Goal: Task Accomplishment & Management: Manage account settings

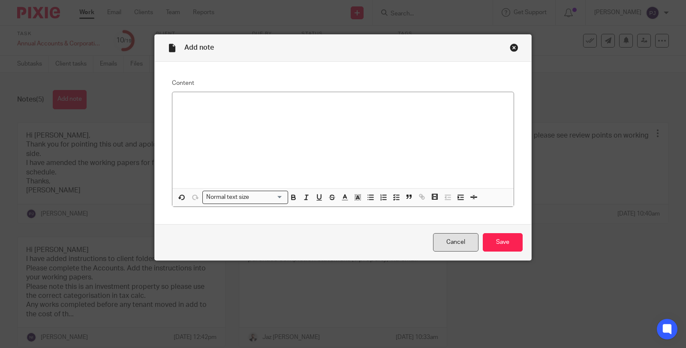
click at [446, 249] on link "Cancel" at bounding box center [455, 242] width 45 height 18
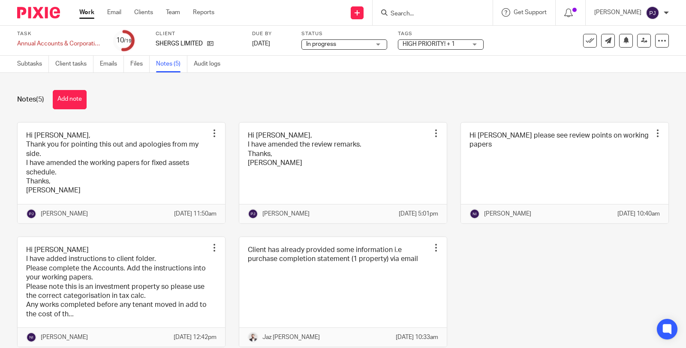
click at [425, 44] on span "HIGH PRIORITY! + 1" at bounding box center [429, 44] width 52 height 6
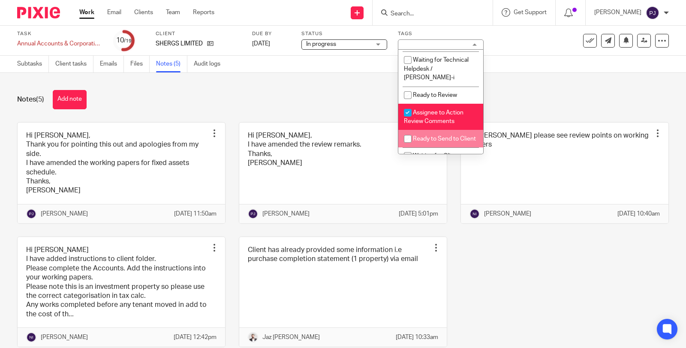
scroll to position [238, 0]
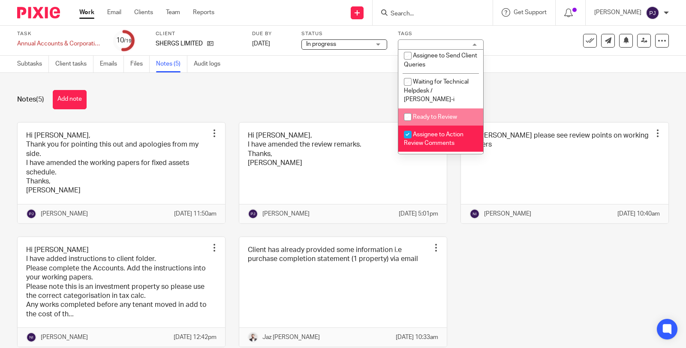
click at [426, 119] on span "Ready to Review" at bounding box center [435, 117] width 44 height 6
checkbox input "true"
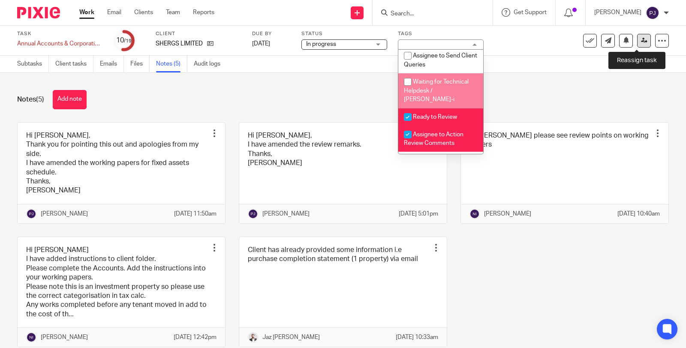
click at [641, 40] on icon at bounding box center [644, 40] width 6 height 6
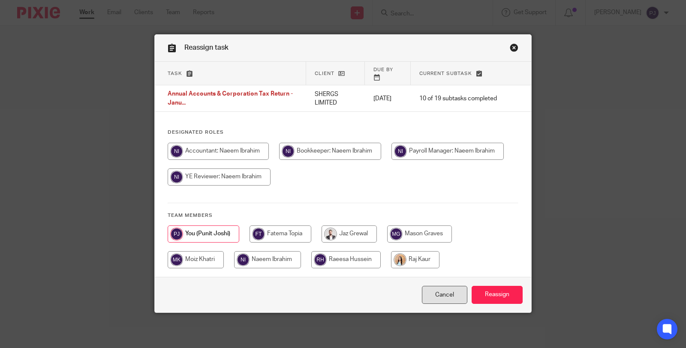
click at [436, 286] on link "Cancel" at bounding box center [444, 295] width 45 height 18
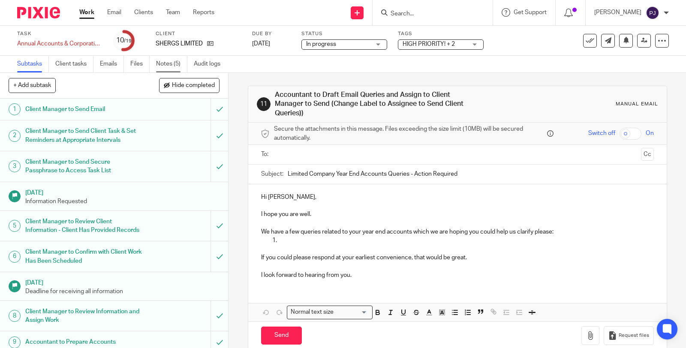
drag, startPoint x: 164, startPoint y: 63, endPoint x: 183, endPoint y: 65, distance: 19.0
click at [164, 62] on link "Notes (5)" at bounding box center [171, 64] width 31 height 17
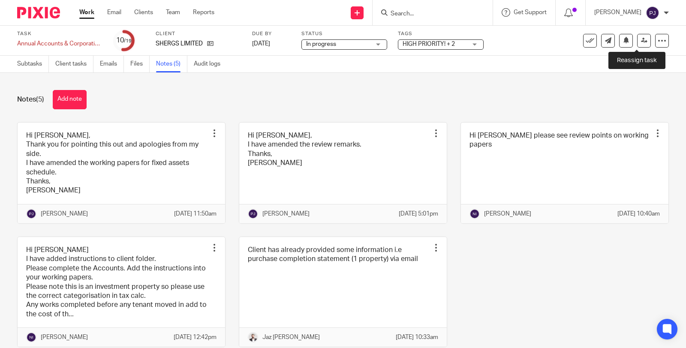
click at [637, 39] on link at bounding box center [644, 41] width 14 height 14
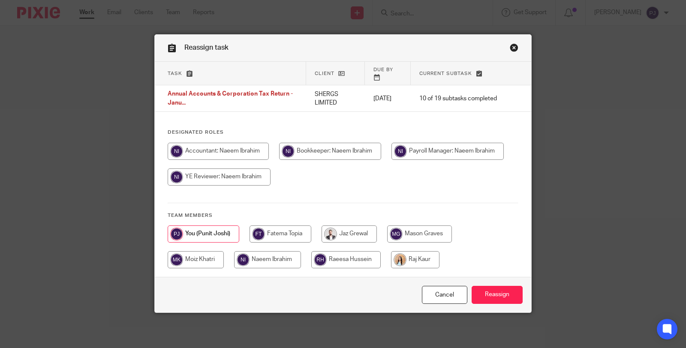
click at [267, 253] on input "radio" at bounding box center [267, 259] width 67 height 17
radio input "true"
click at [490, 291] on input "Reassign" at bounding box center [497, 295] width 51 height 18
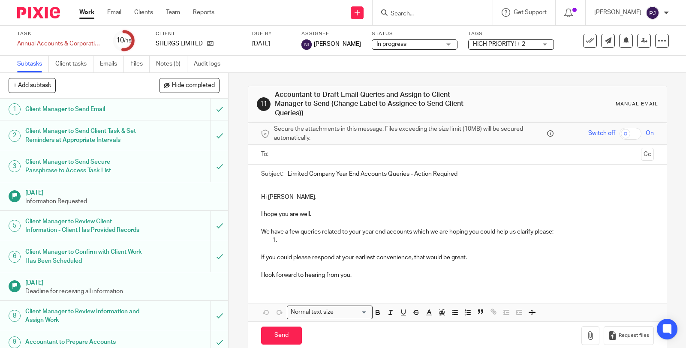
click at [88, 13] on link "Work" at bounding box center [86, 12] width 15 height 9
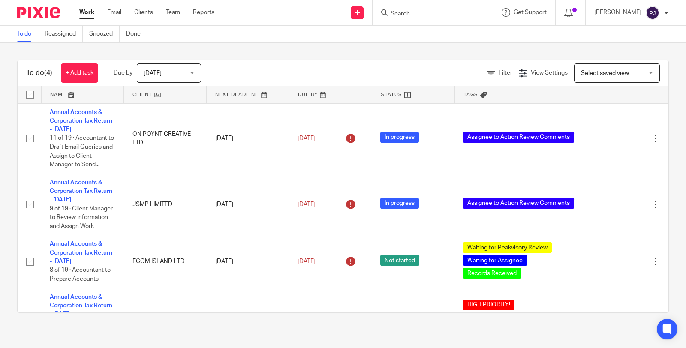
click at [267, 53] on div "To do (4) + Add task Due by [DATE] [DATE] [DATE] [DATE] This week Next week Thi…" at bounding box center [343, 186] width 686 height 287
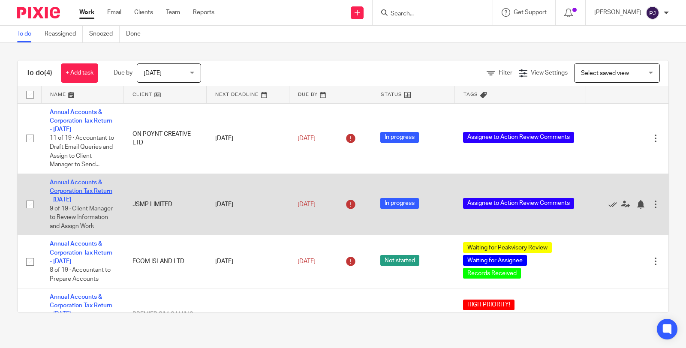
click at [70, 203] on link "Annual Accounts & Corporation Tax Return - [DATE]" at bounding box center [81, 192] width 63 height 24
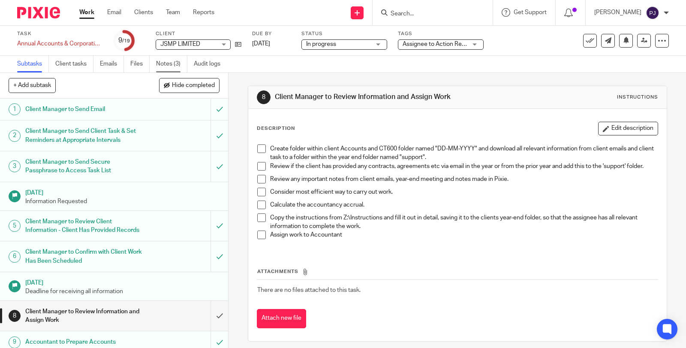
click at [166, 59] on link "Notes (3)" at bounding box center [171, 64] width 31 height 17
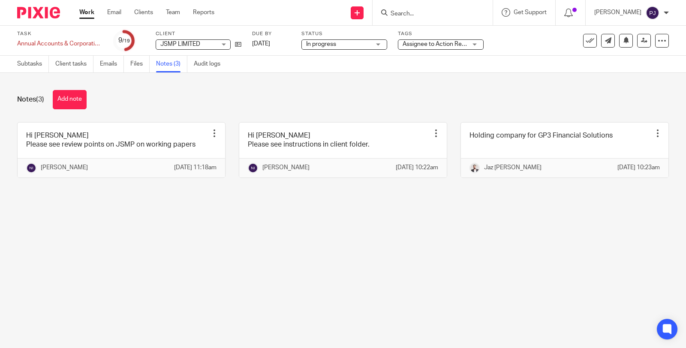
click at [86, 12] on link "Work" at bounding box center [86, 12] width 15 height 9
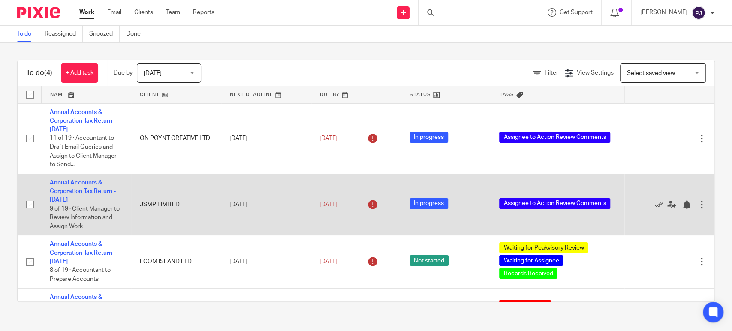
scroll to position [49, 0]
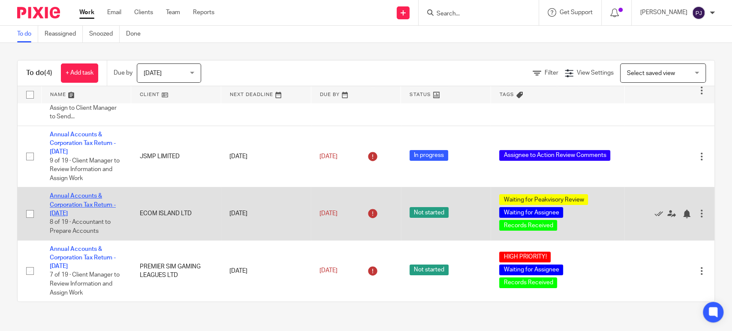
click at [67, 213] on link "Annual Accounts & Corporation Tax Return - [DATE]" at bounding box center [83, 205] width 66 height 24
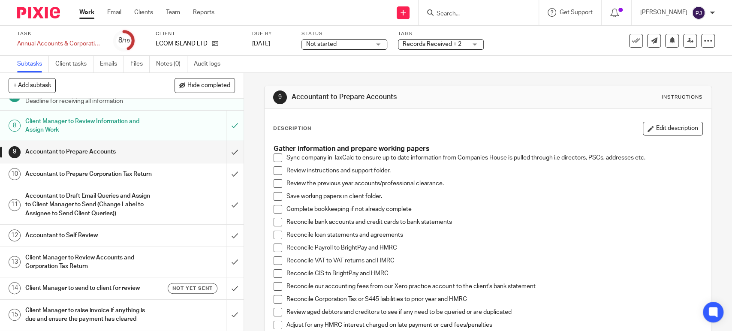
click at [276, 156] on span at bounding box center [277, 157] width 9 height 9
click at [273, 171] on span at bounding box center [277, 170] width 9 height 9
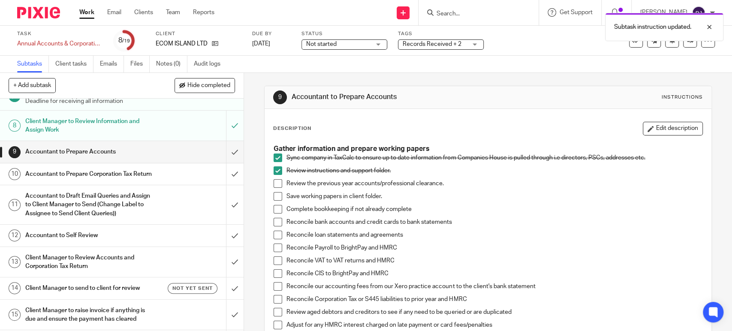
click at [273, 186] on span at bounding box center [277, 183] width 9 height 9
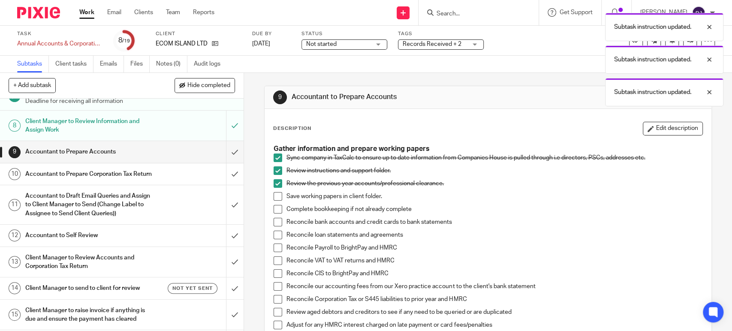
click at [275, 197] on span at bounding box center [277, 196] width 9 height 9
click at [274, 205] on span at bounding box center [277, 209] width 9 height 9
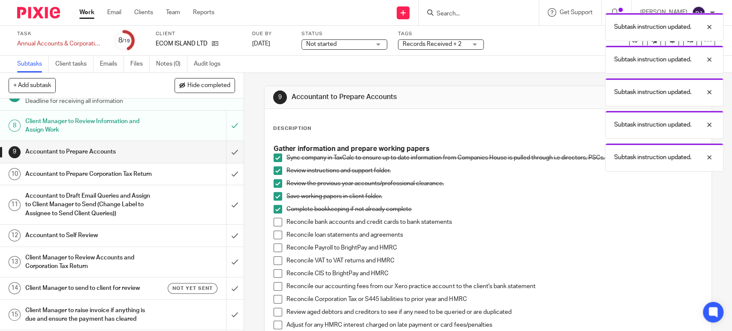
click at [275, 220] on span at bounding box center [277, 222] width 9 height 9
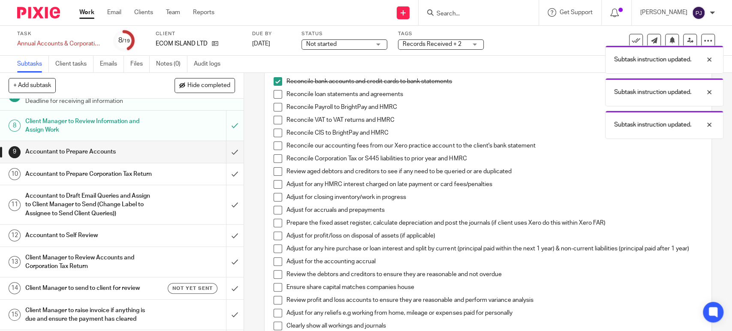
scroll to position [143, 0]
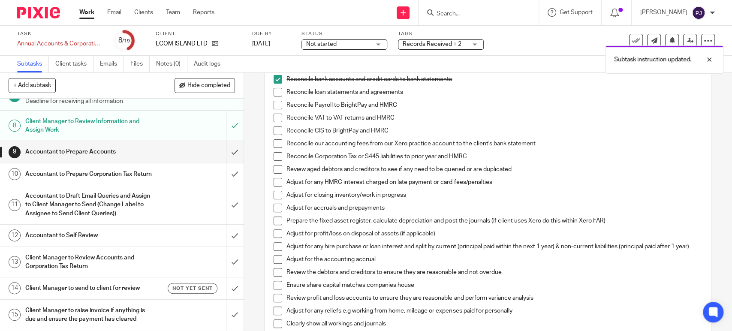
click at [276, 143] on span at bounding box center [277, 143] width 9 height 9
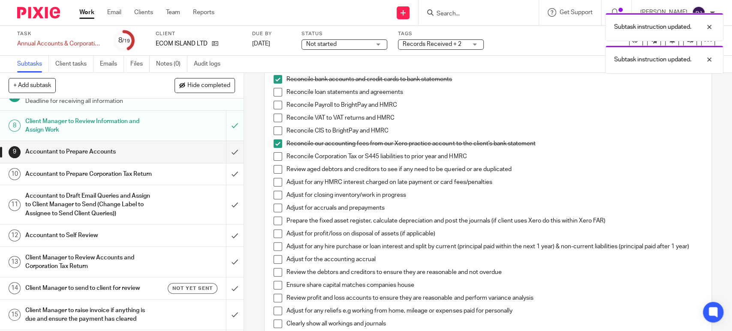
click at [274, 155] on span at bounding box center [277, 156] width 9 height 9
click at [273, 168] on span at bounding box center [277, 169] width 9 height 9
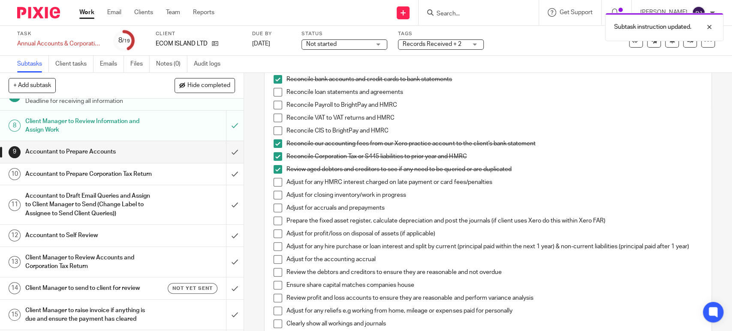
click at [274, 208] on span at bounding box center [277, 208] width 9 height 9
click at [273, 264] on span at bounding box center [277, 259] width 9 height 9
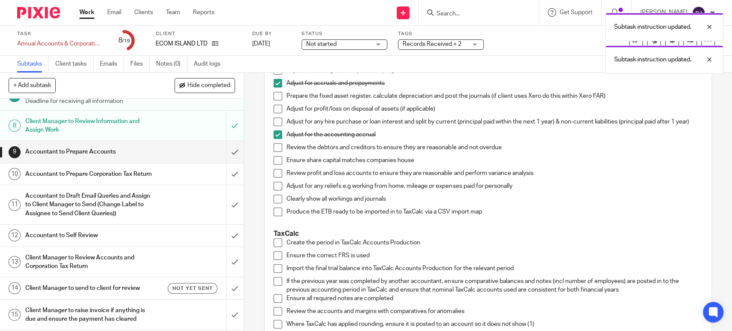
scroll to position [333, 0]
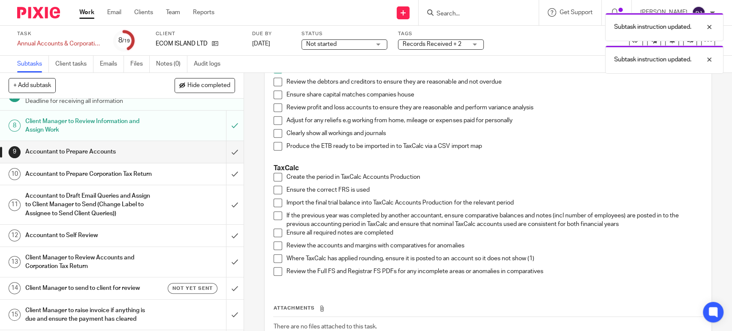
click at [275, 86] on span at bounding box center [277, 82] width 9 height 9
click at [275, 95] on span at bounding box center [277, 94] width 9 height 9
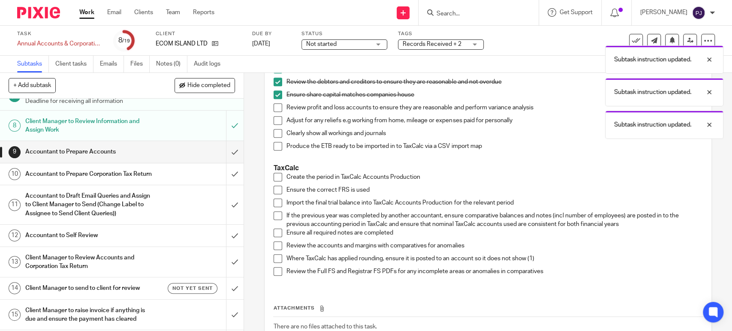
click at [273, 111] on span at bounding box center [277, 107] width 9 height 9
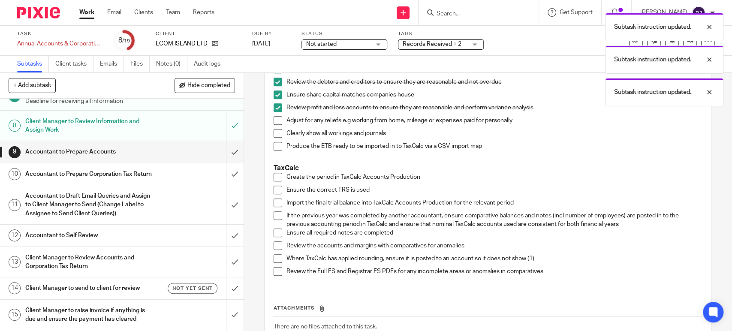
click at [274, 125] on span at bounding box center [277, 120] width 9 height 9
click at [276, 138] on span at bounding box center [277, 133] width 9 height 9
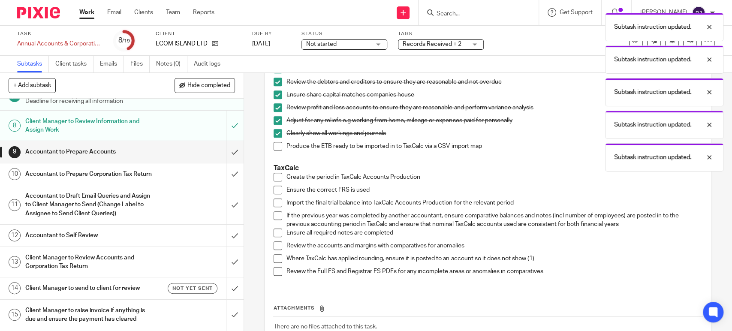
drag, startPoint x: 273, startPoint y: 153, endPoint x: 273, endPoint y: 176, distance: 22.3
click at [273, 155] on li "Produce the ETB ready to be imported in to TaxCalc via a CSV import map" at bounding box center [487, 148] width 428 height 13
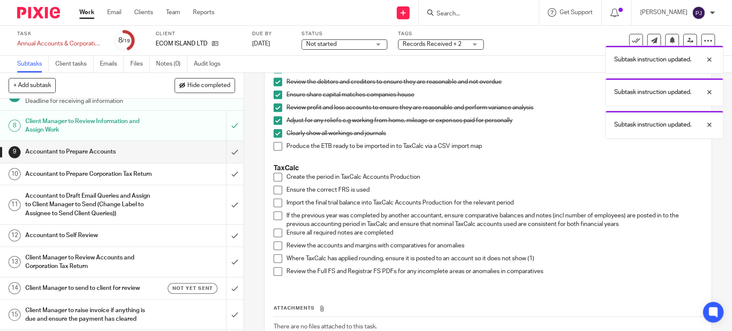
click at [277, 150] on span at bounding box center [277, 146] width 9 height 9
click at [275, 178] on span at bounding box center [277, 177] width 9 height 9
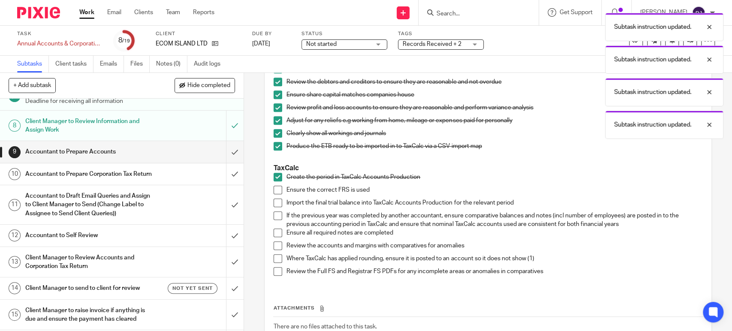
click at [273, 191] on span at bounding box center [277, 190] width 9 height 9
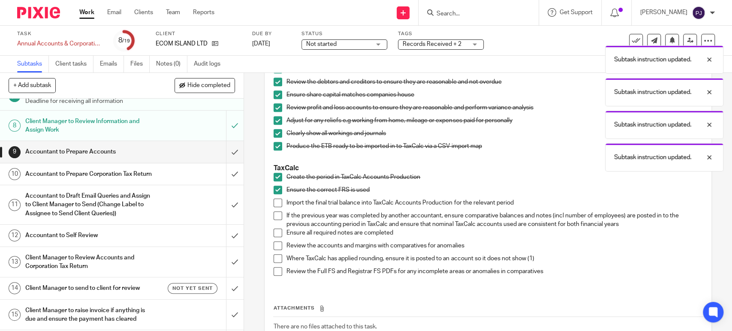
click at [274, 204] on span at bounding box center [277, 202] width 9 height 9
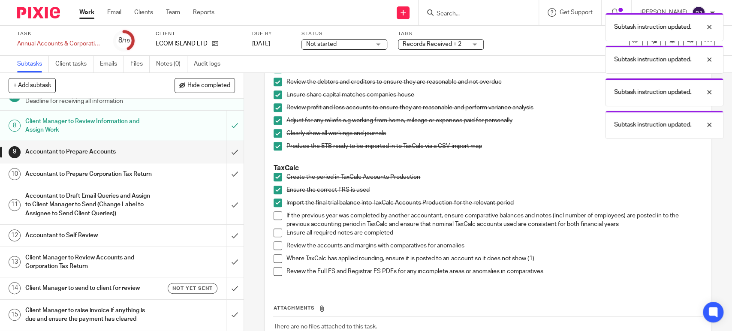
click at [274, 237] on span at bounding box center [277, 232] width 9 height 9
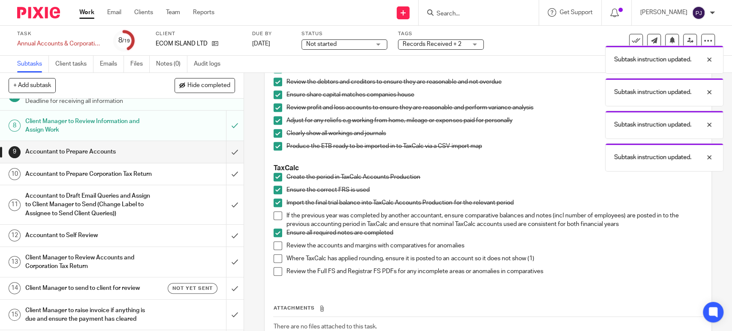
click at [276, 249] on span at bounding box center [277, 245] width 9 height 9
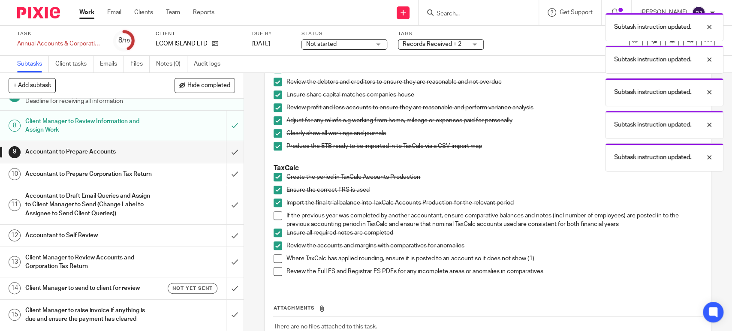
click at [275, 259] on span at bounding box center [277, 258] width 9 height 9
click at [273, 274] on span at bounding box center [277, 271] width 9 height 9
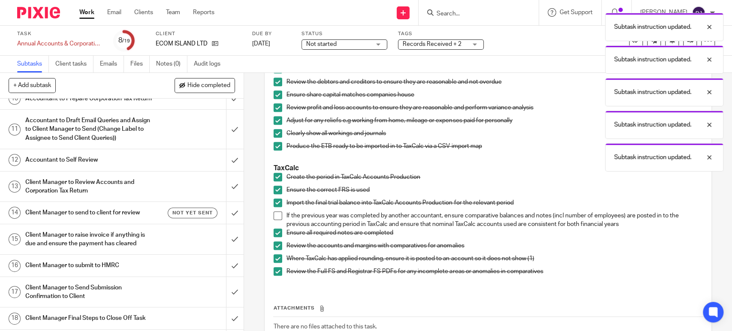
scroll to position [225, 0]
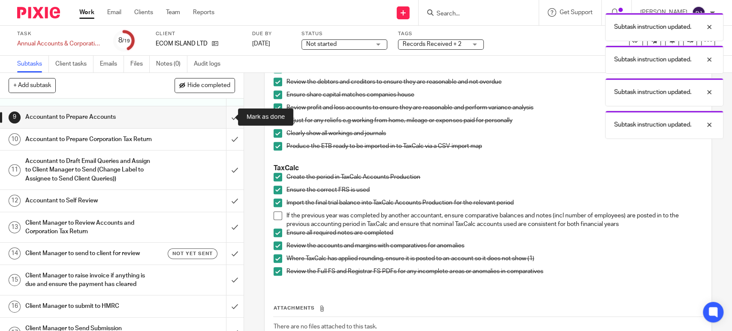
click at [223, 119] on input "submit" at bounding box center [121, 116] width 243 height 21
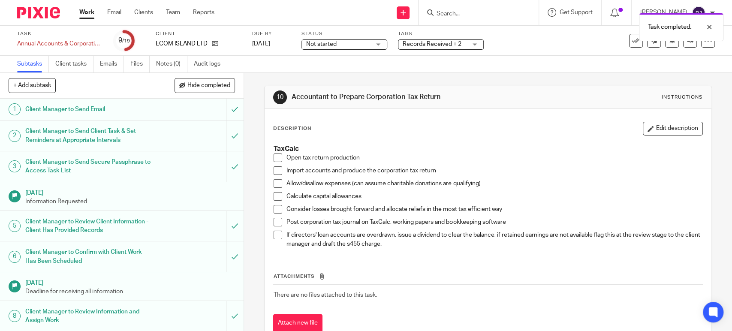
click at [273, 159] on span at bounding box center [277, 157] width 9 height 9
click at [274, 171] on span at bounding box center [277, 170] width 9 height 9
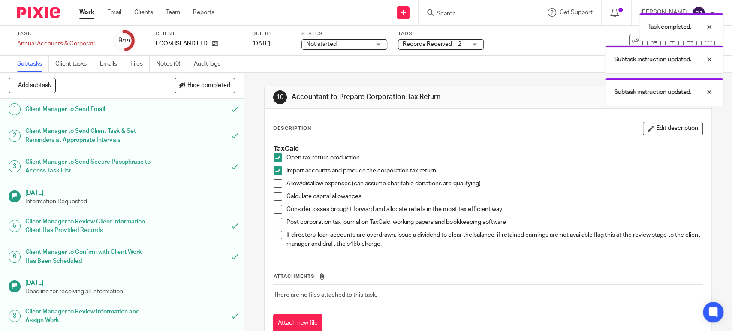
click at [274, 183] on span at bounding box center [277, 183] width 9 height 9
click at [275, 196] on span at bounding box center [277, 196] width 9 height 9
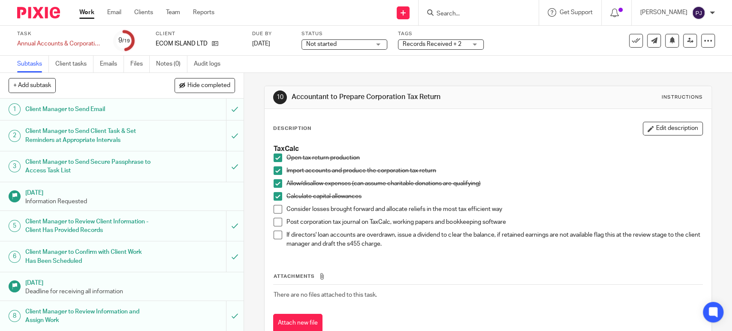
click at [273, 206] on span at bounding box center [277, 209] width 9 height 9
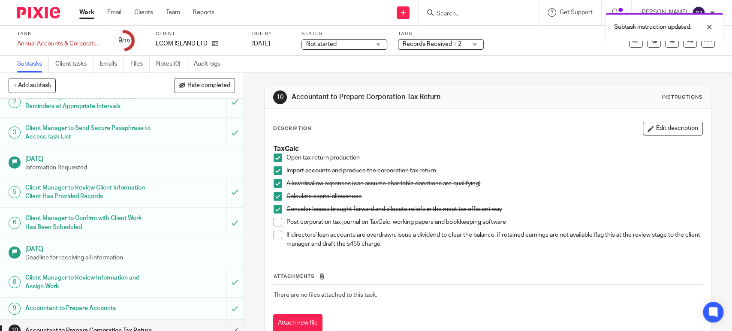
scroll to position [143, 0]
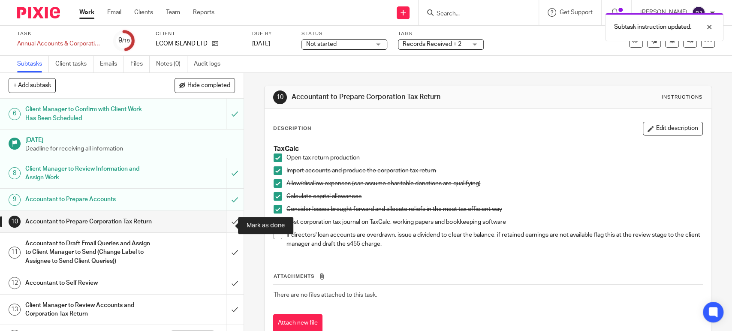
click at [219, 222] on input "submit" at bounding box center [121, 221] width 243 height 21
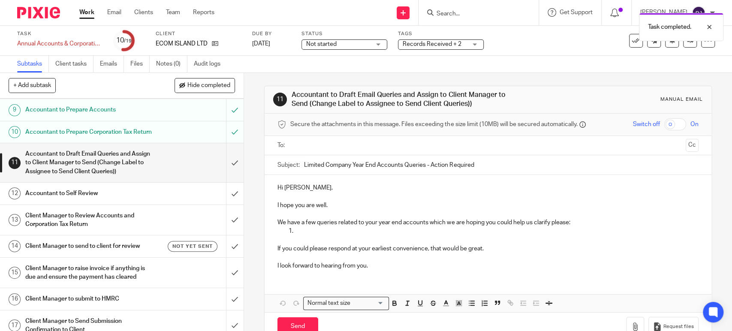
scroll to position [238, 0]
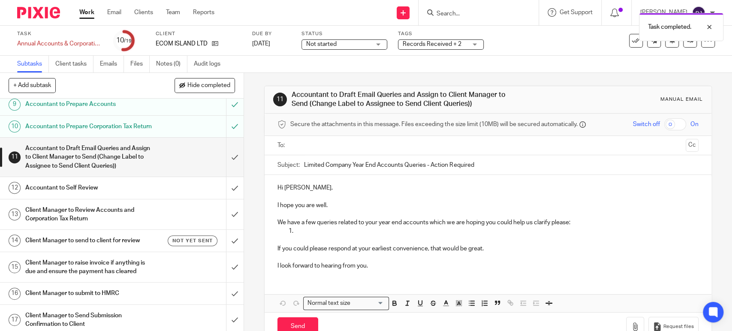
click at [89, 194] on h1 "Accountant to Self Review" at bounding box center [89, 187] width 128 height 13
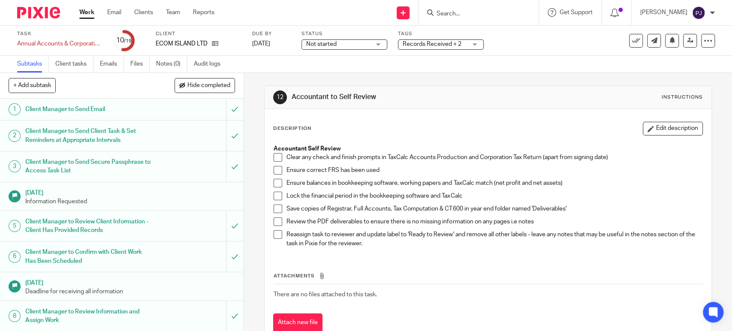
click at [274, 157] on span at bounding box center [277, 157] width 9 height 9
click at [274, 172] on span at bounding box center [277, 170] width 9 height 9
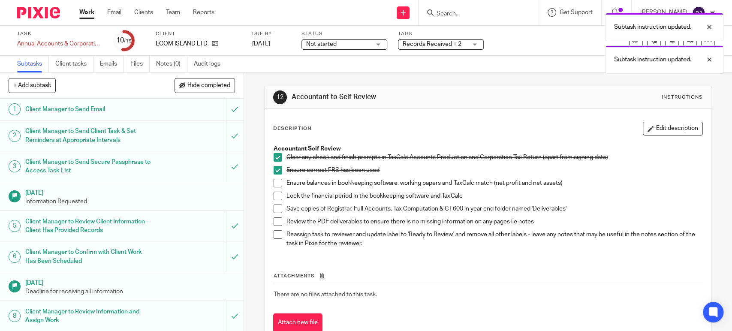
click at [274, 183] on span at bounding box center [277, 183] width 9 height 9
click at [275, 208] on span at bounding box center [277, 208] width 9 height 9
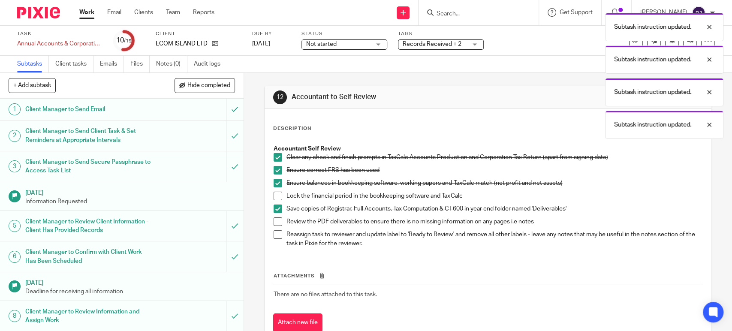
click at [274, 222] on span at bounding box center [277, 221] width 9 height 9
click at [274, 234] on span at bounding box center [277, 234] width 9 height 9
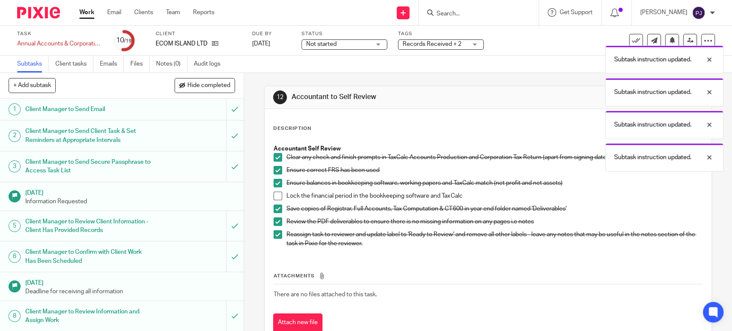
click at [418, 46] on div "Subtask instruction updated. Subtask instruction updated. Subtask instruction u…" at bounding box center [544, 90] width 357 height 163
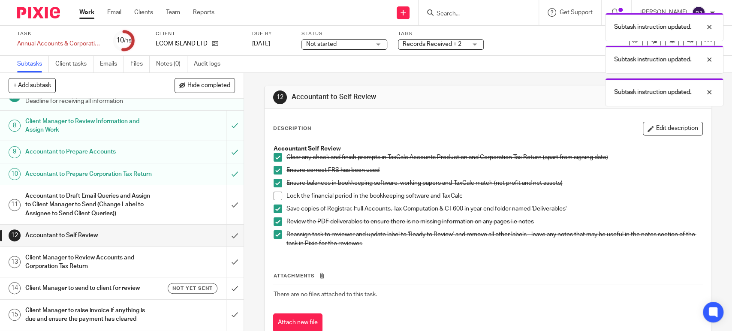
scroll to position [238, 0]
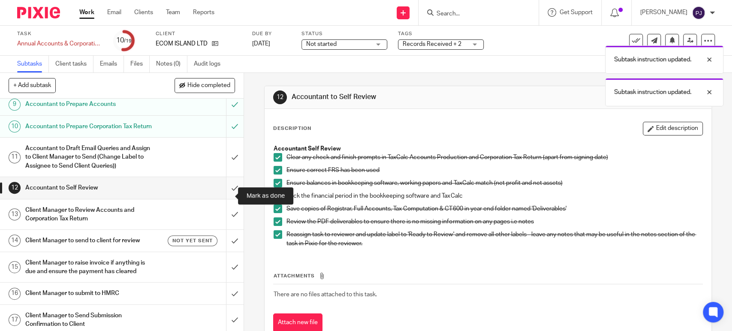
click at [227, 193] on input "submit" at bounding box center [121, 187] width 243 height 21
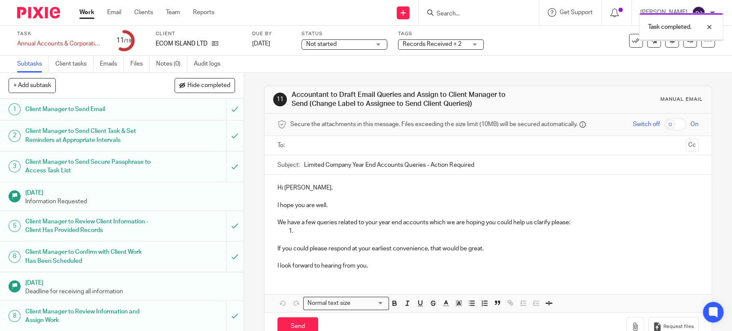
click at [431, 45] on span "Records Received + 2" at bounding box center [432, 44] width 59 height 6
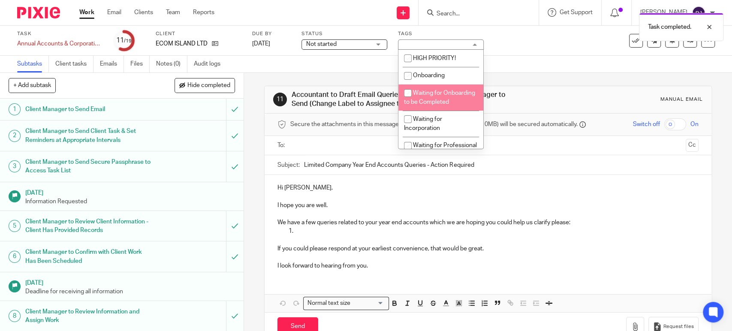
scroll to position [95, 0]
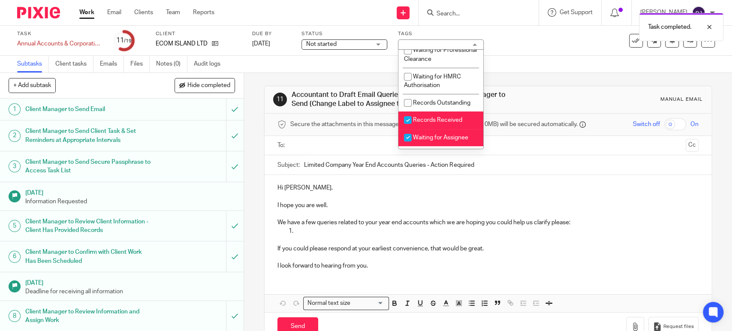
drag, startPoint x: 417, startPoint y: 125, endPoint x: 418, endPoint y: 133, distance: 8.2
click at [417, 126] on li "Records Received" at bounding box center [440, 120] width 85 height 18
checkbox input "false"
click at [422, 143] on li "Waiting for Assignee" at bounding box center [440, 138] width 85 height 18
checkbox input "false"
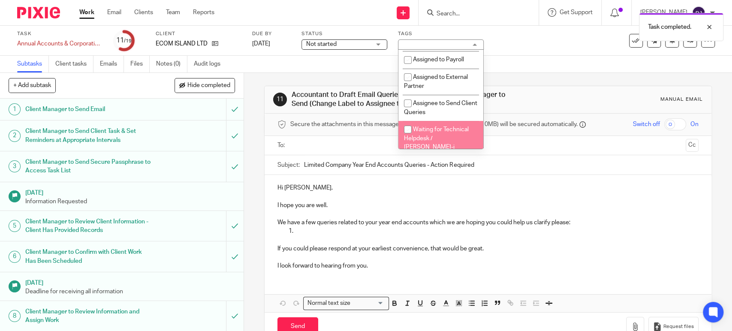
scroll to position [238, 0]
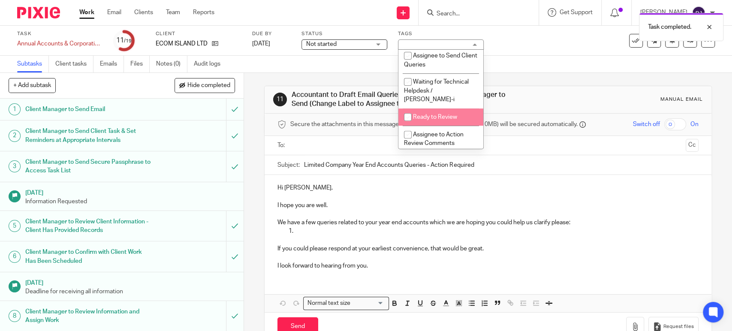
click at [425, 116] on span "Ready to Review" at bounding box center [435, 117] width 44 height 6
checkbox input "true"
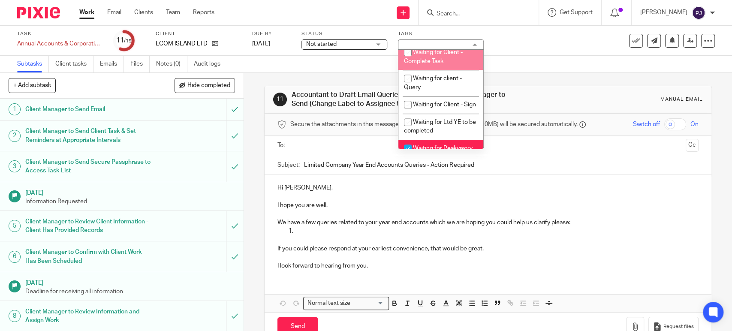
scroll to position [524, 0]
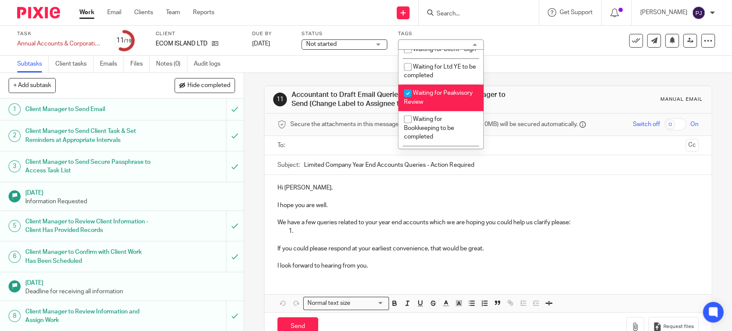
click at [425, 105] on span "Waiting for Peakvisory Review" at bounding box center [438, 97] width 69 height 15
checkbox input "false"
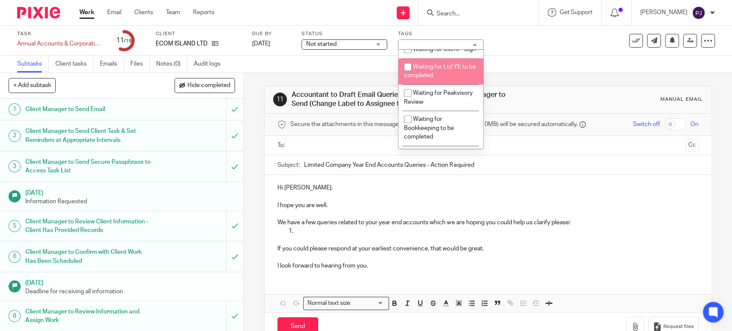
click at [609, 62] on div "Subtasks Client tasks Emails Files Notes (0) Audit logs" at bounding box center [366, 64] width 732 height 17
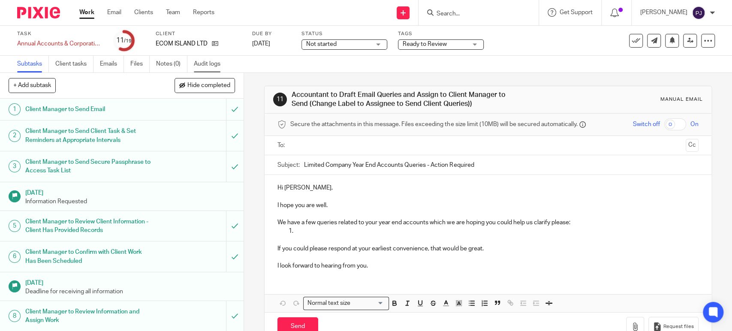
click at [204, 64] on link "Audit logs" at bounding box center [210, 64] width 33 height 17
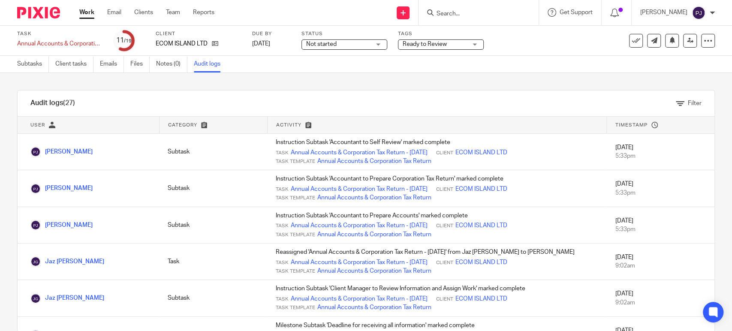
click at [683, 42] on link at bounding box center [690, 41] width 14 height 14
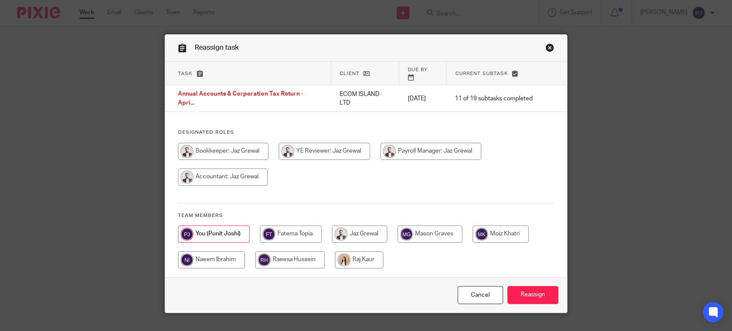
click at [358, 228] on input "radio" at bounding box center [359, 233] width 55 height 17
radio input "true"
click at [531, 286] on input "Reassign" at bounding box center [532, 295] width 51 height 18
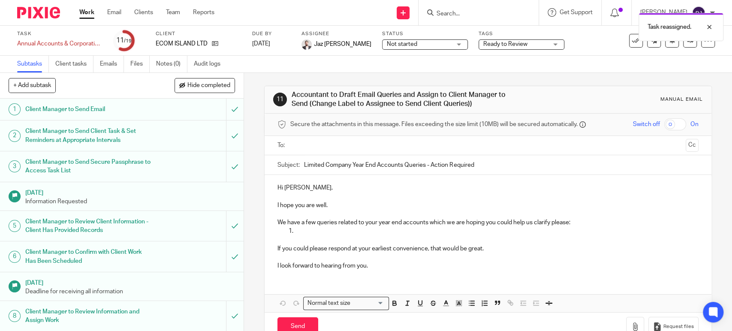
click at [85, 17] on link "Work" at bounding box center [86, 12] width 15 height 9
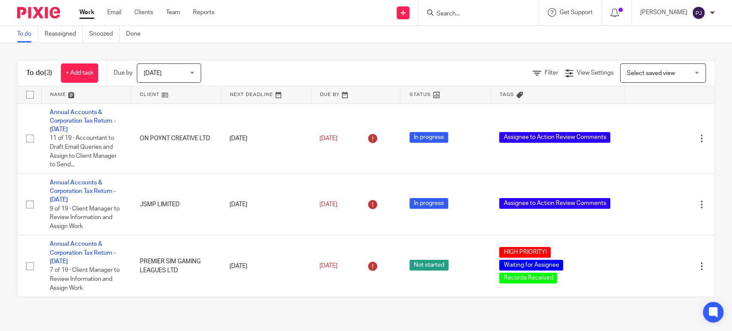
click at [303, 43] on div "To do (3) + Add task Due by [DATE] [DATE] [DATE] [DATE] This week Next week Thi…" at bounding box center [366, 178] width 732 height 271
